Goal: Transaction & Acquisition: Purchase product/service

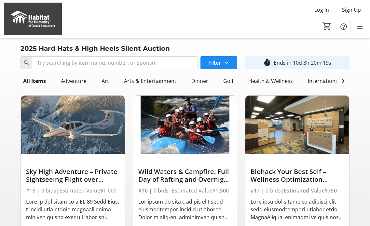
click at [187, 184] on div "Wild Waters & Campfire: Full Day of Rafting and Overnight Camping for Six" at bounding box center [184, 176] width 93 height 16
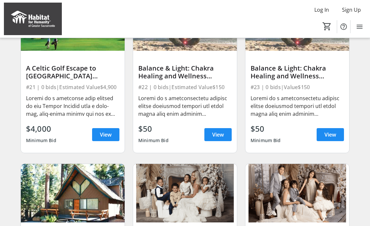
scroll to position [461, 0]
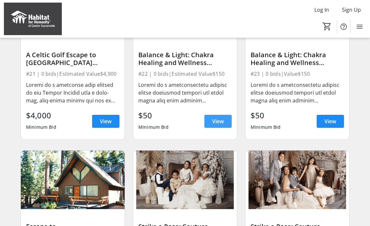
click at [214, 125] on span "View" at bounding box center [218, 122] width 12 height 8
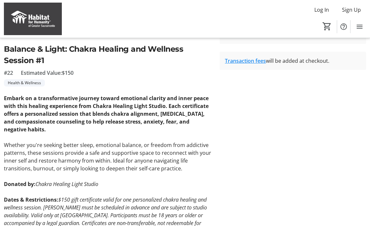
scroll to position [161, 0]
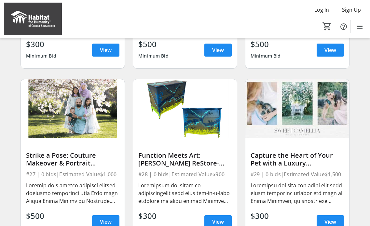
scroll to position [708, 0]
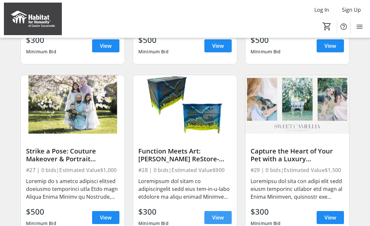
click at [222, 218] on span at bounding box center [218, 218] width 27 height 16
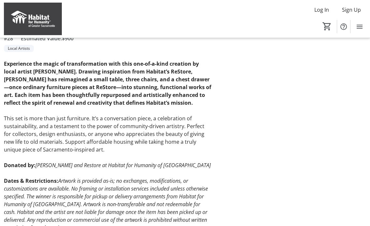
scroll to position [208, 0]
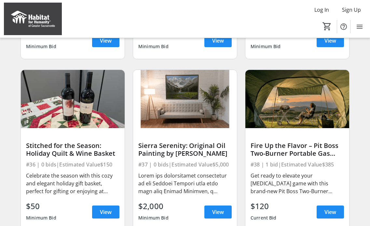
scroll to position [1258, 0]
